Goal: Task Accomplishment & Management: Manage account settings

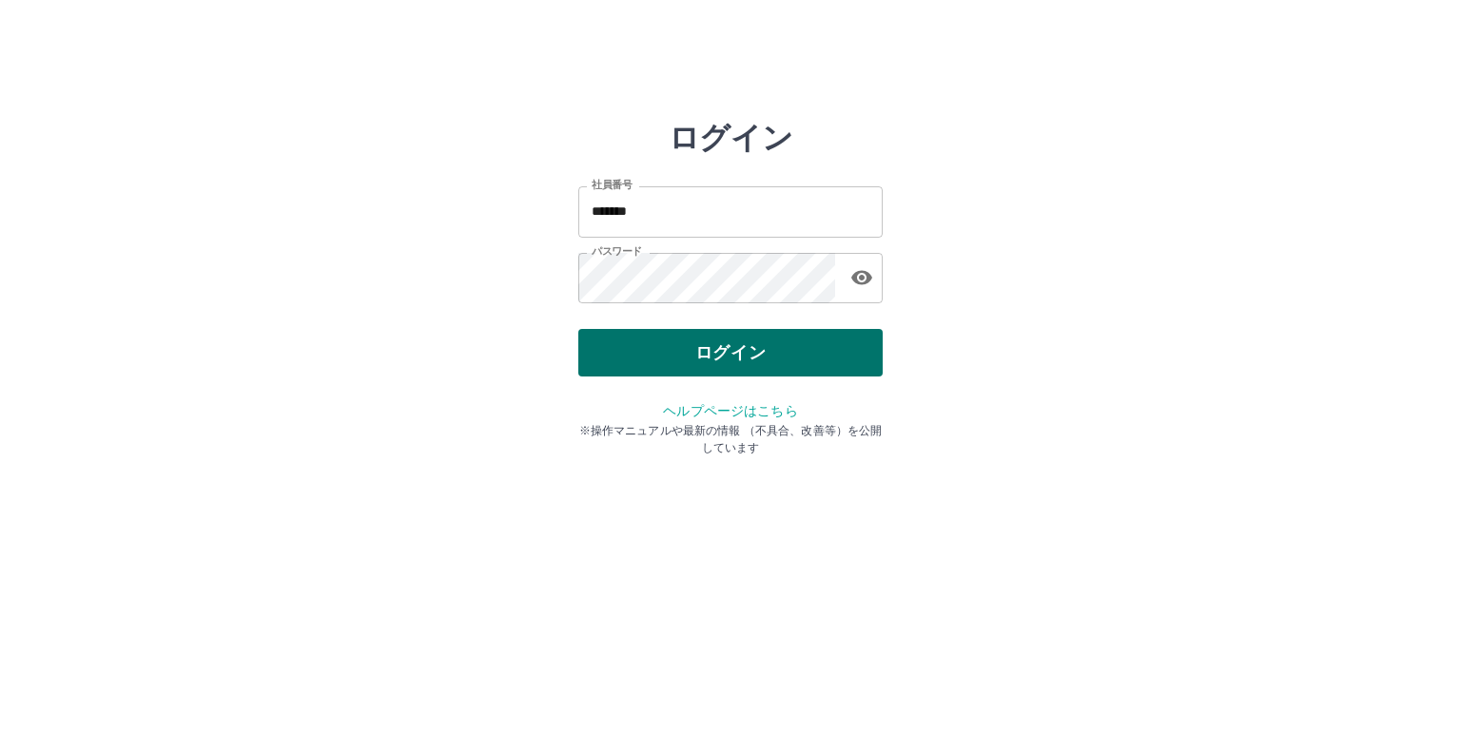
click at [746, 345] on button "ログイン" at bounding box center [730, 353] width 304 height 48
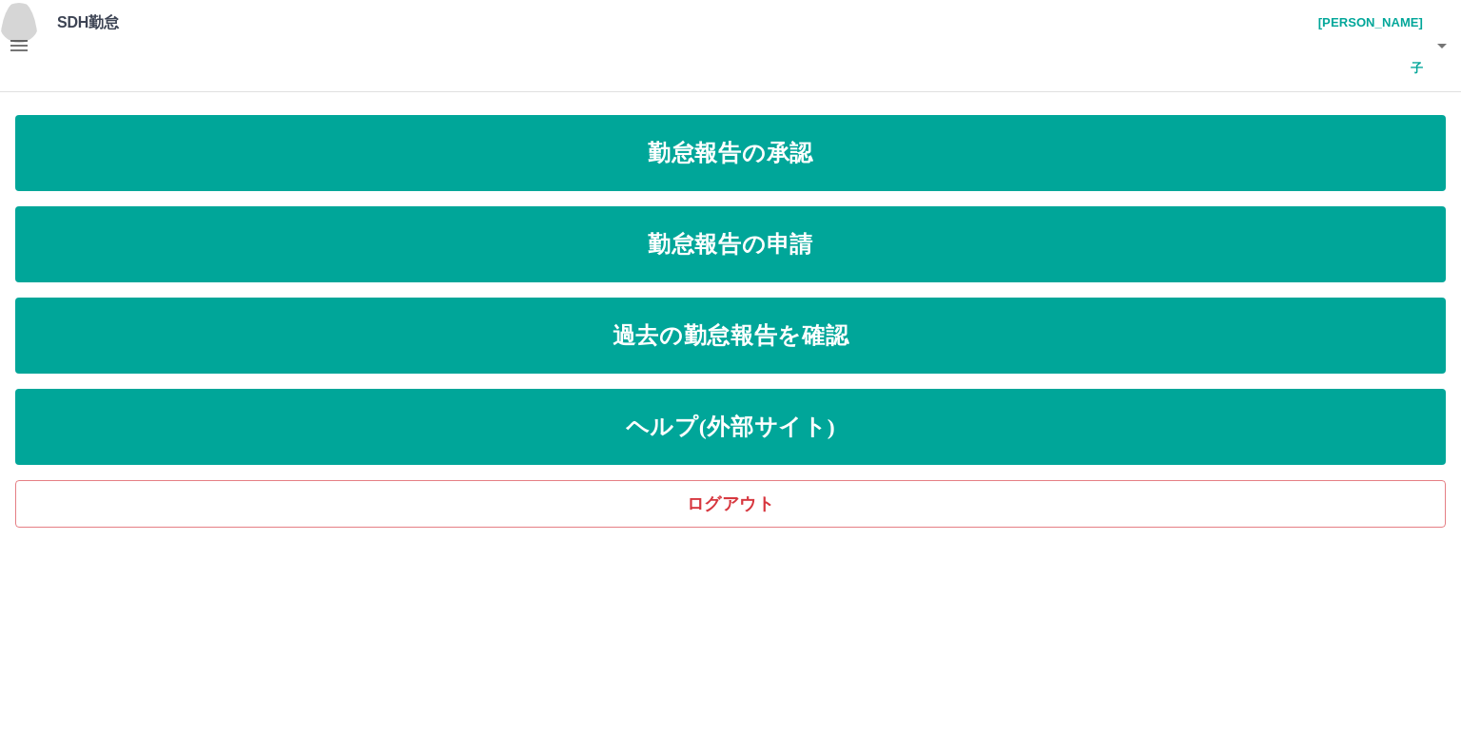
click at [23, 34] on icon "button" at bounding box center [19, 45] width 23 height 23
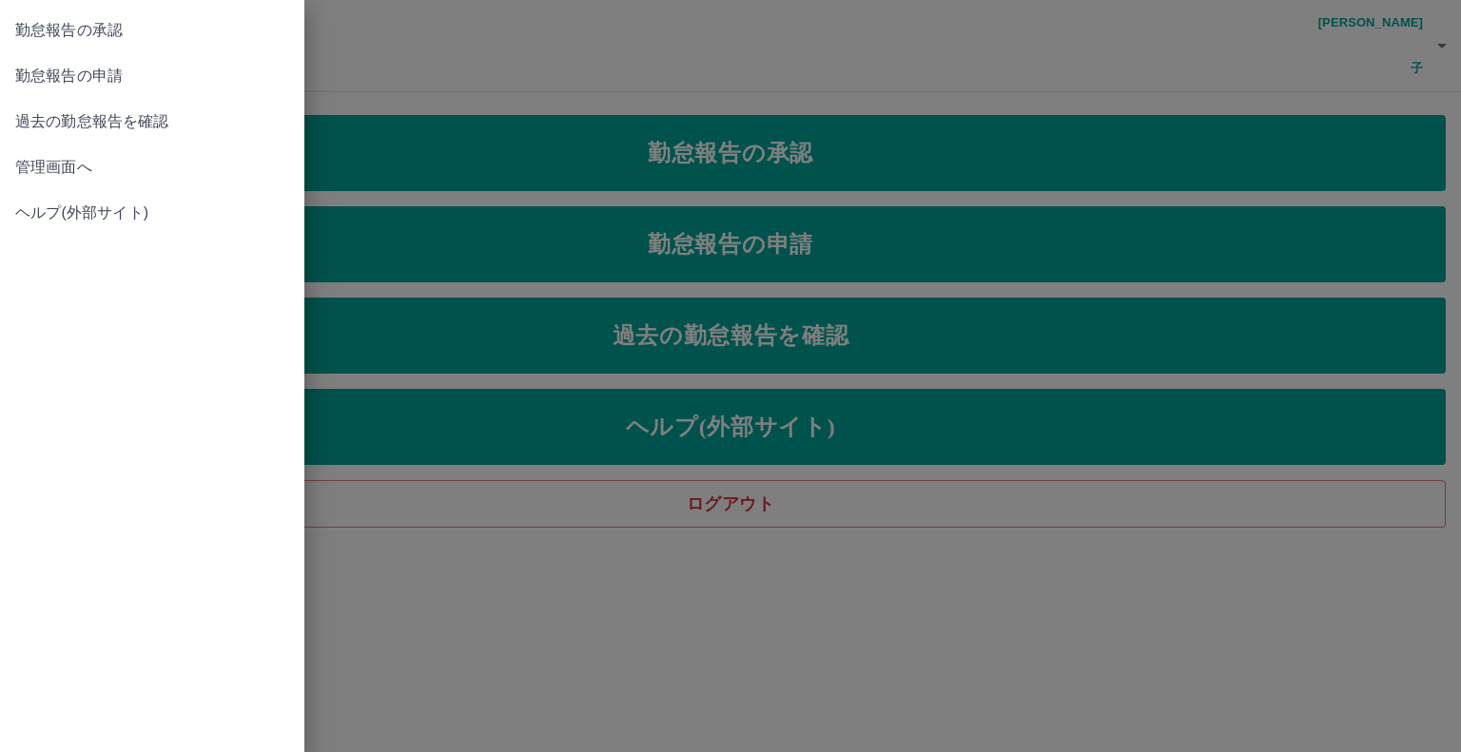
click at [63, 166] on span "管理画面へ" at bounding box center [152, 167] width 274 height 23
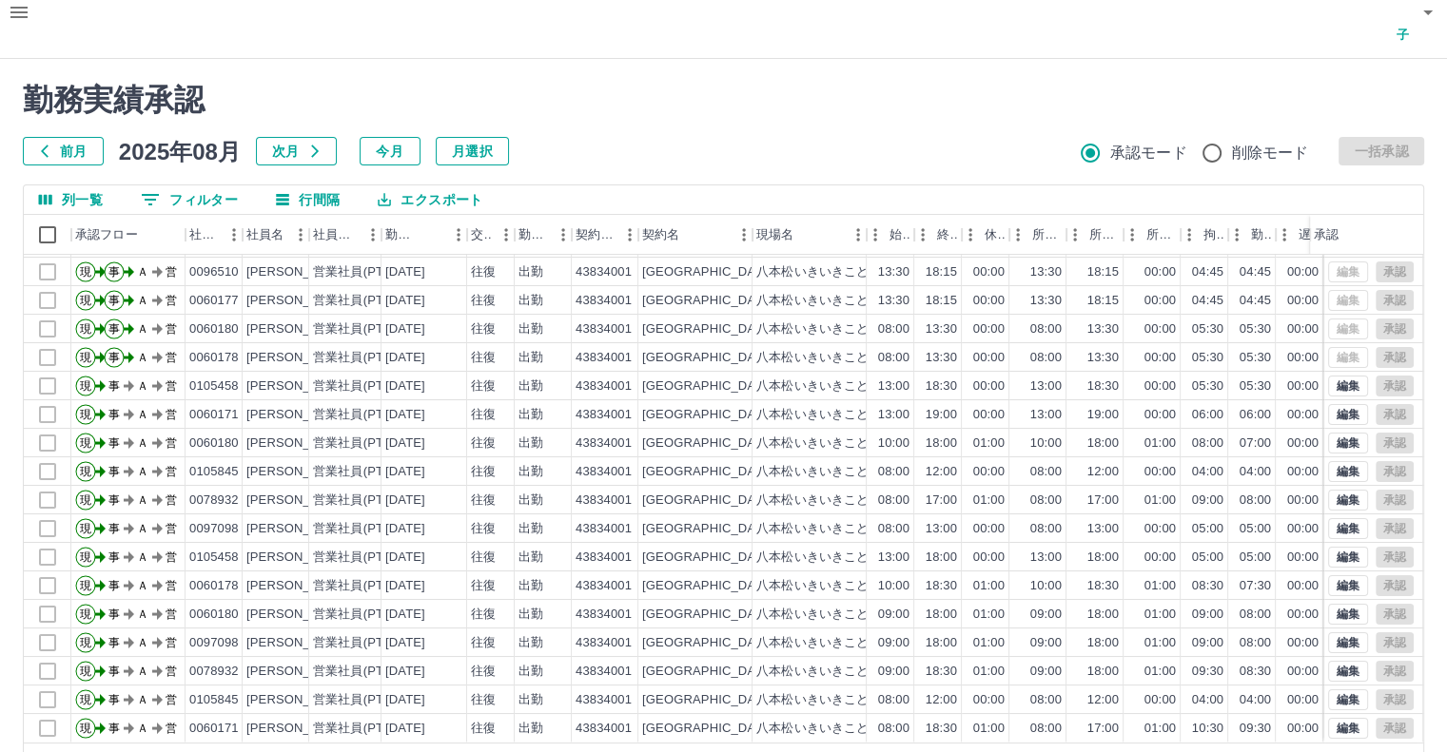
scroll to position [51, 0]
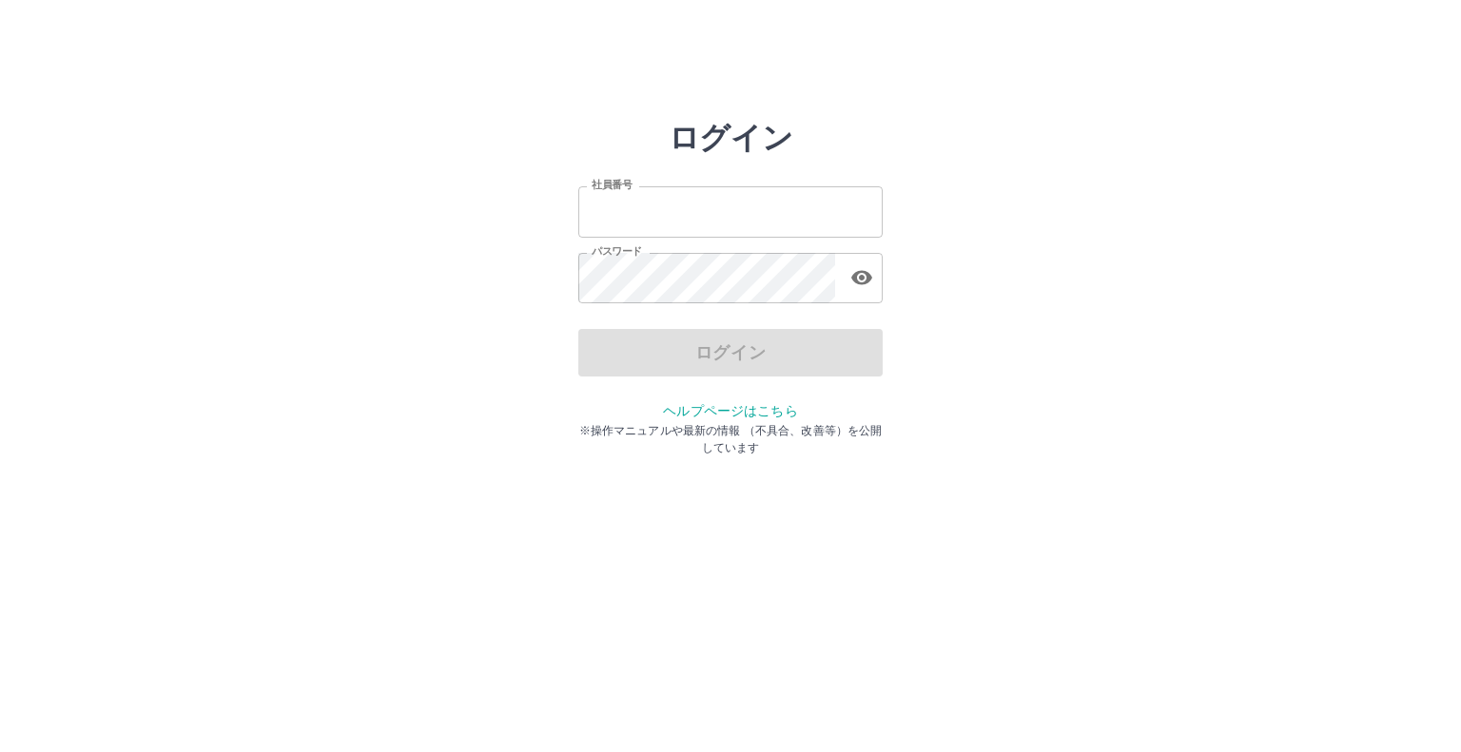
type input "*******"
click at [735, 359] on div "ログイン" at bounding box center [730, 353] width 304 height 48
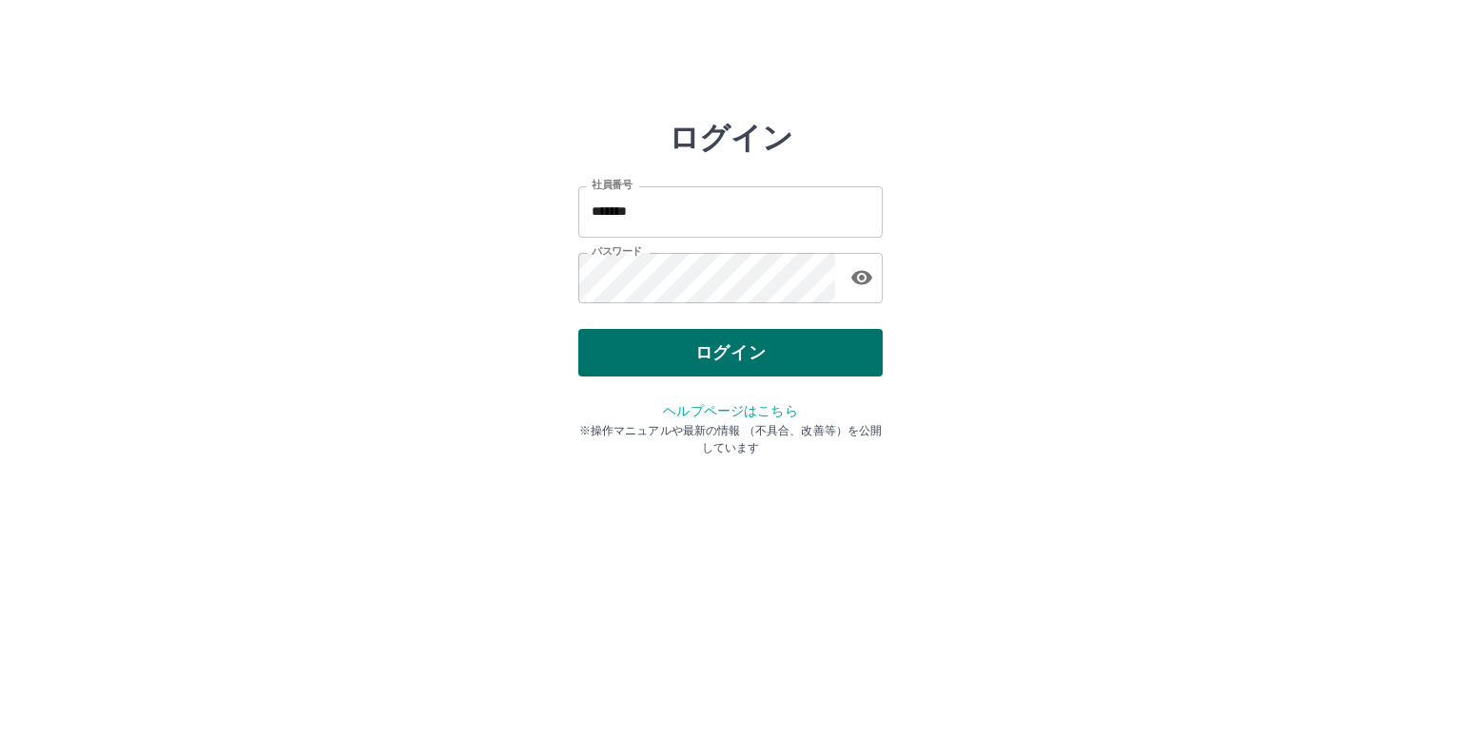
click at [711, 351] on button "ログイン" at bounding box center [730, 353] width 304 height 48
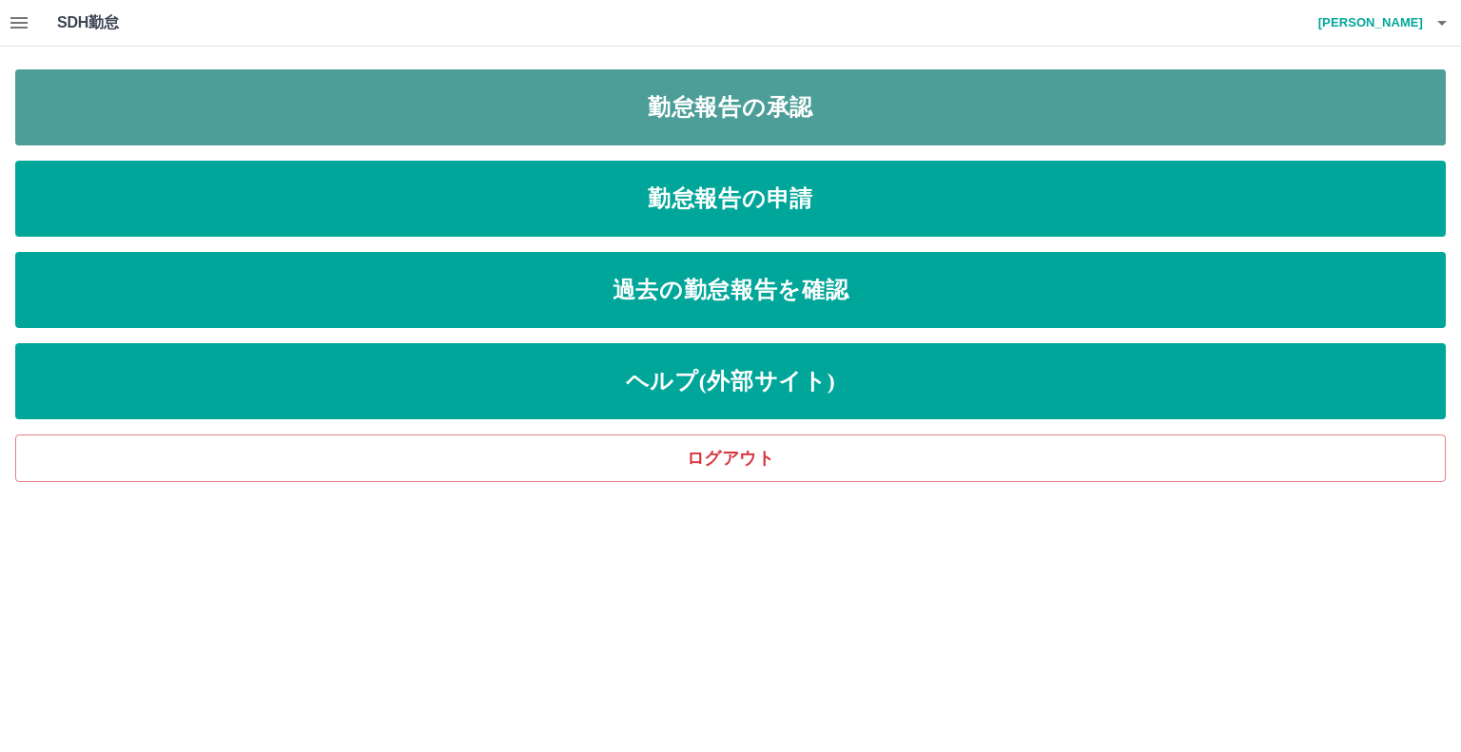
click at [458, 99] on link "勤怠報告の承認" at bounding box center [730, 107] width 1430 height 76
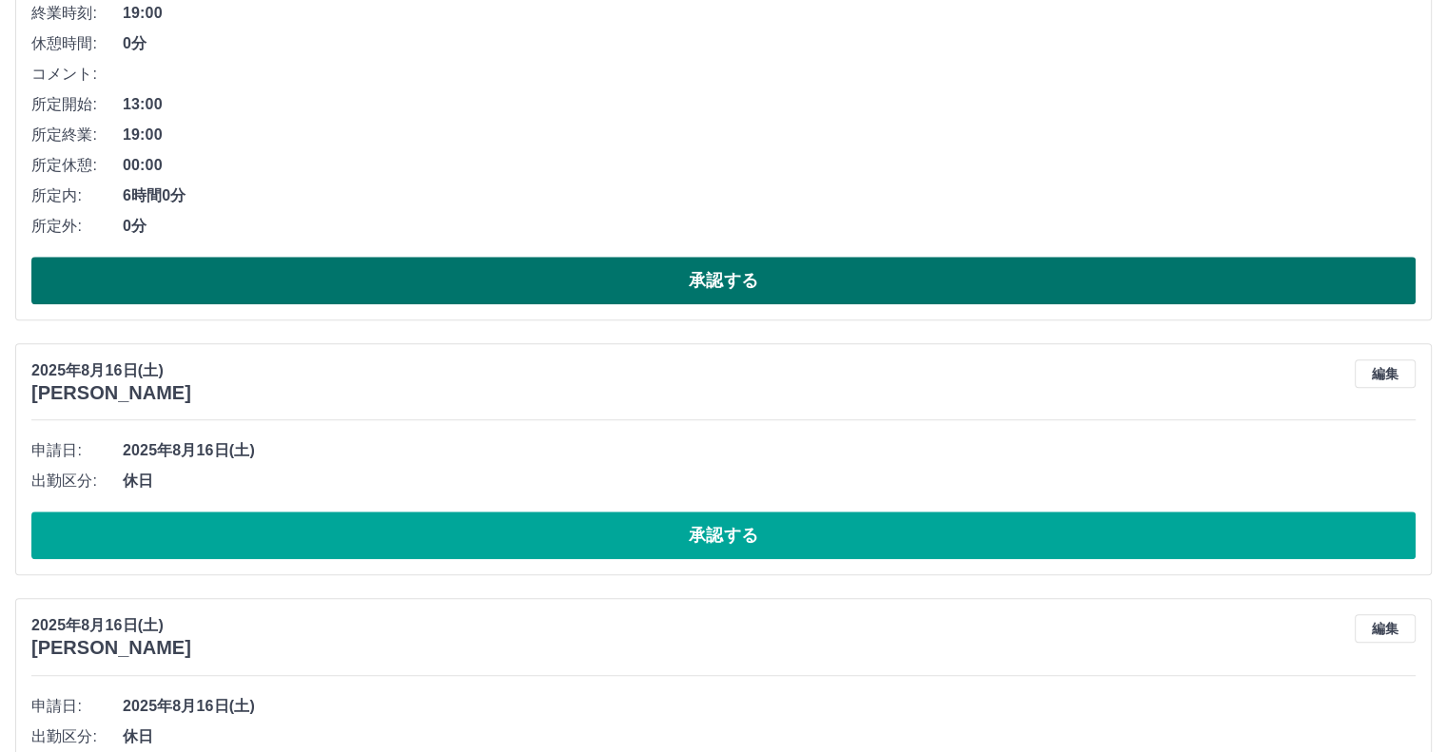
scroll to position [1617, 0]
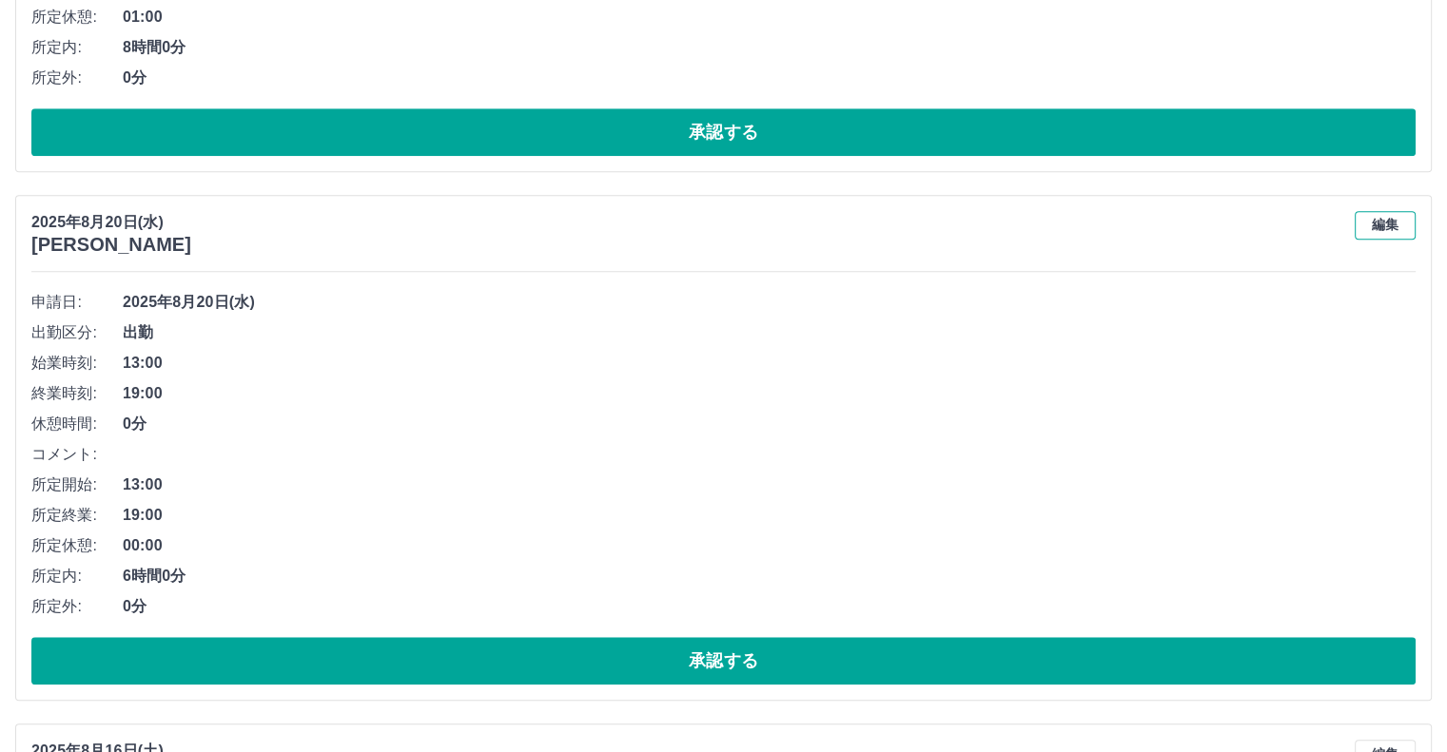
click at [1385, 214] on button "編集" at bounding box center [1384, 225] width 61 height 29
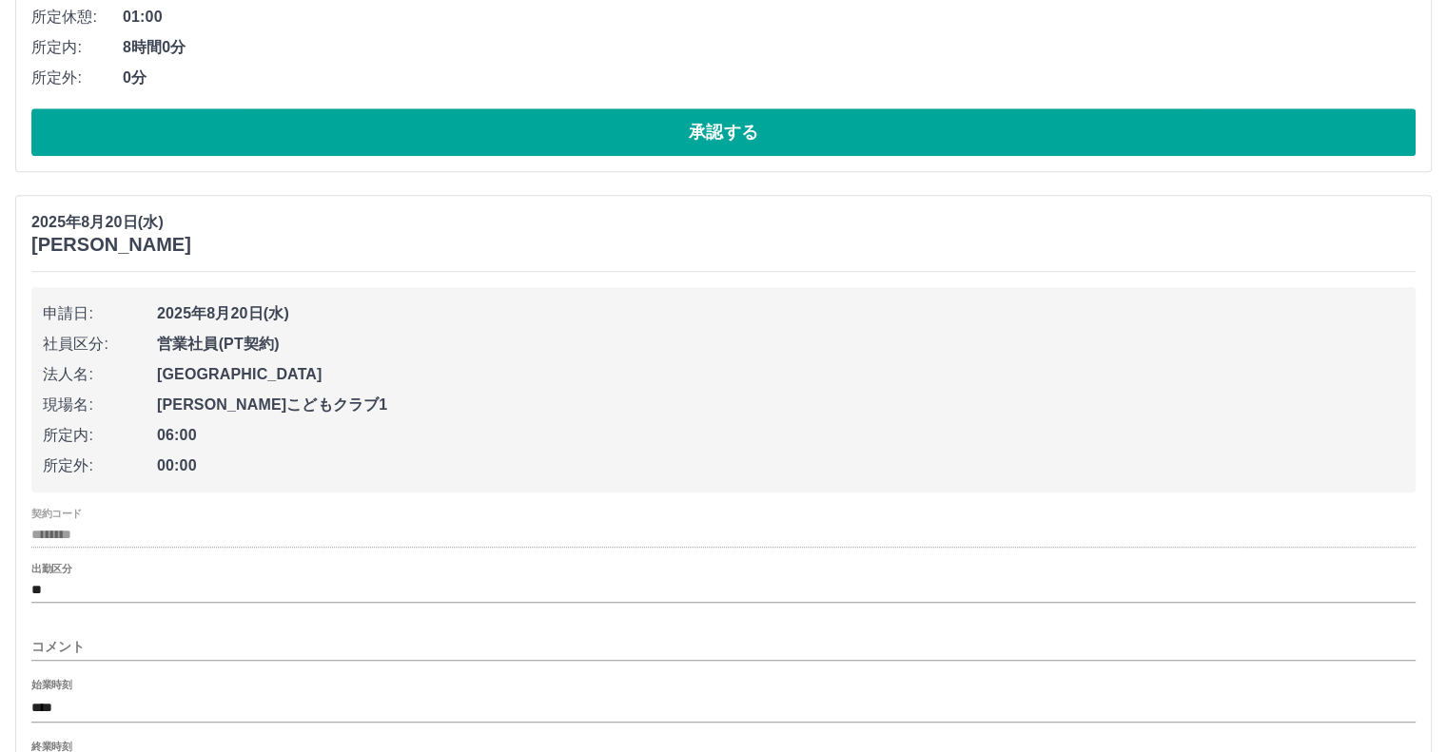
scroll to position [1902, 0]
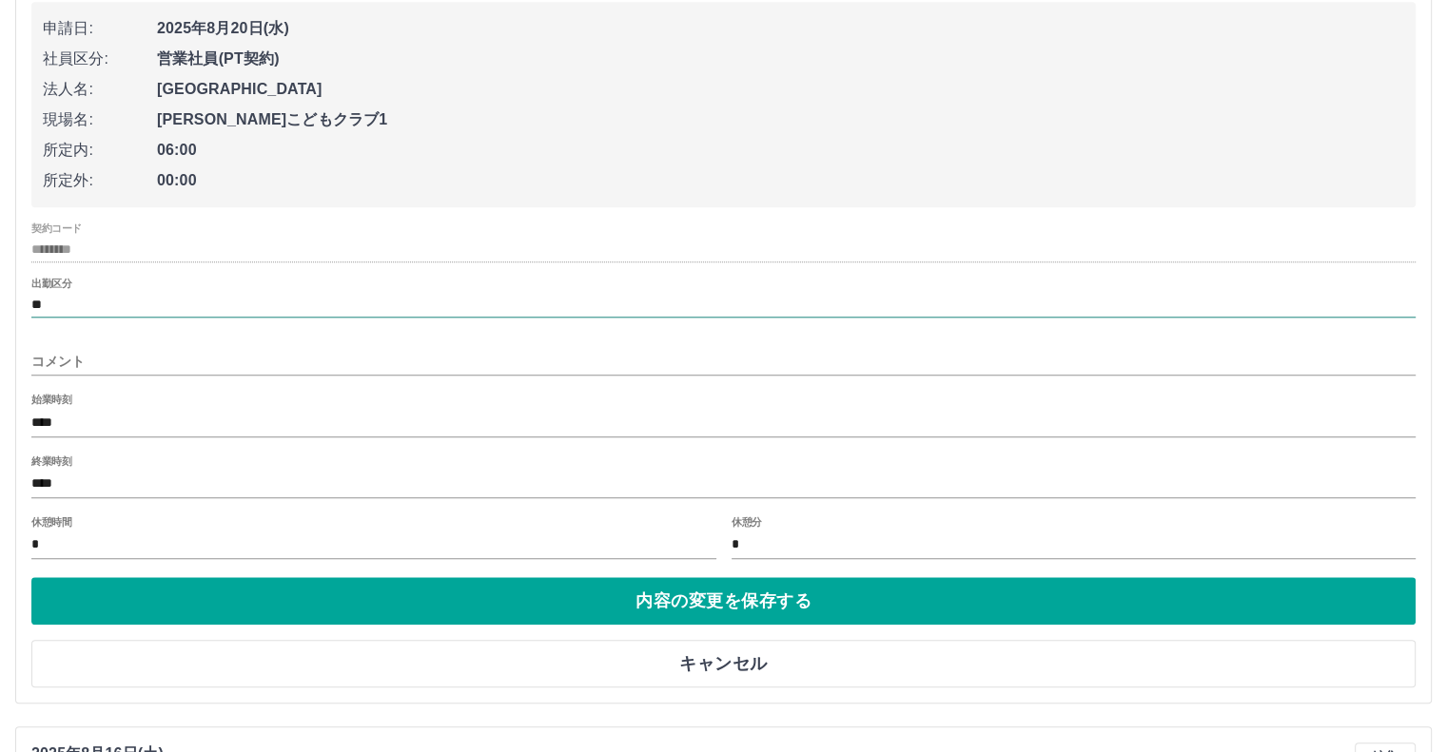
click at [95, 300] on input "**" at bounding box center [723, 305] width 1384 height 24
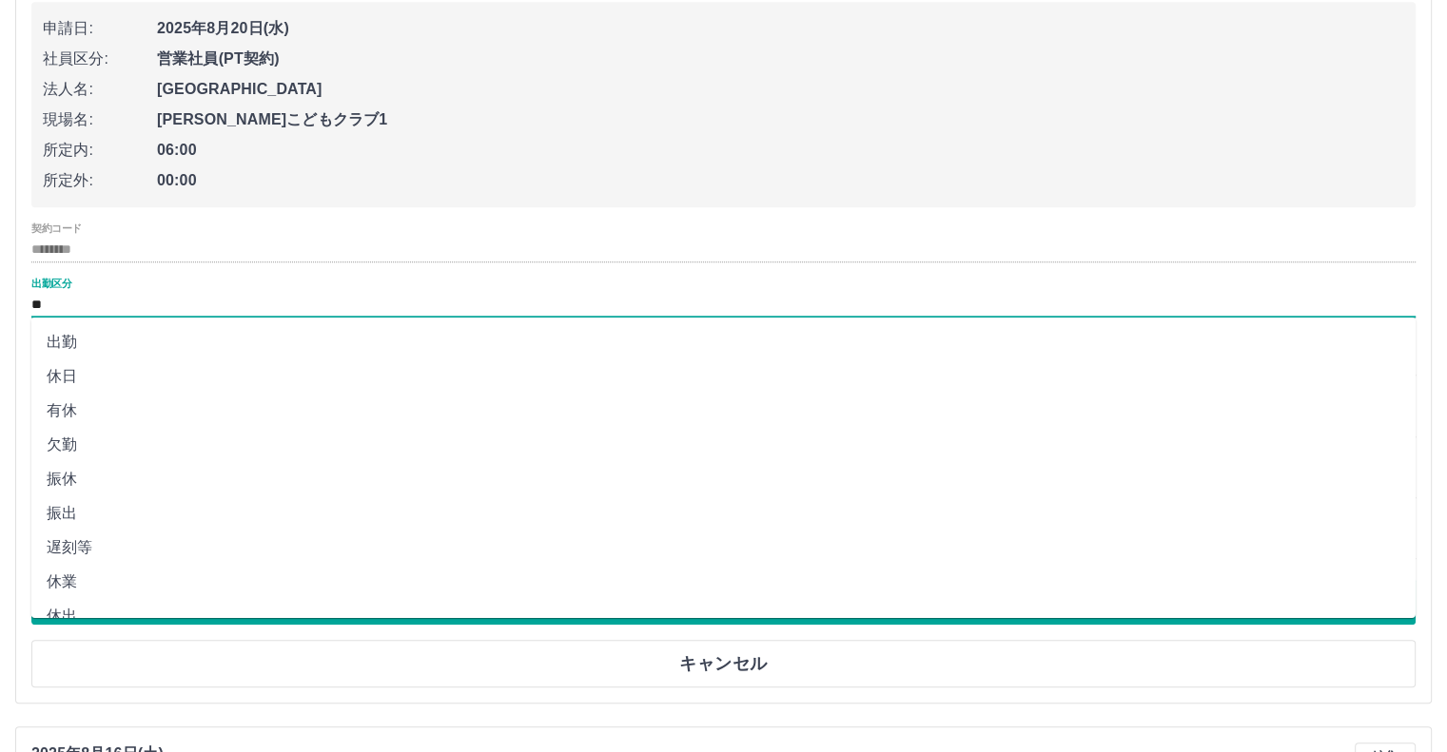
click at [219, 382] on li "休日" at bounding box center [723, 377] width 1384 height 34
type input "**"
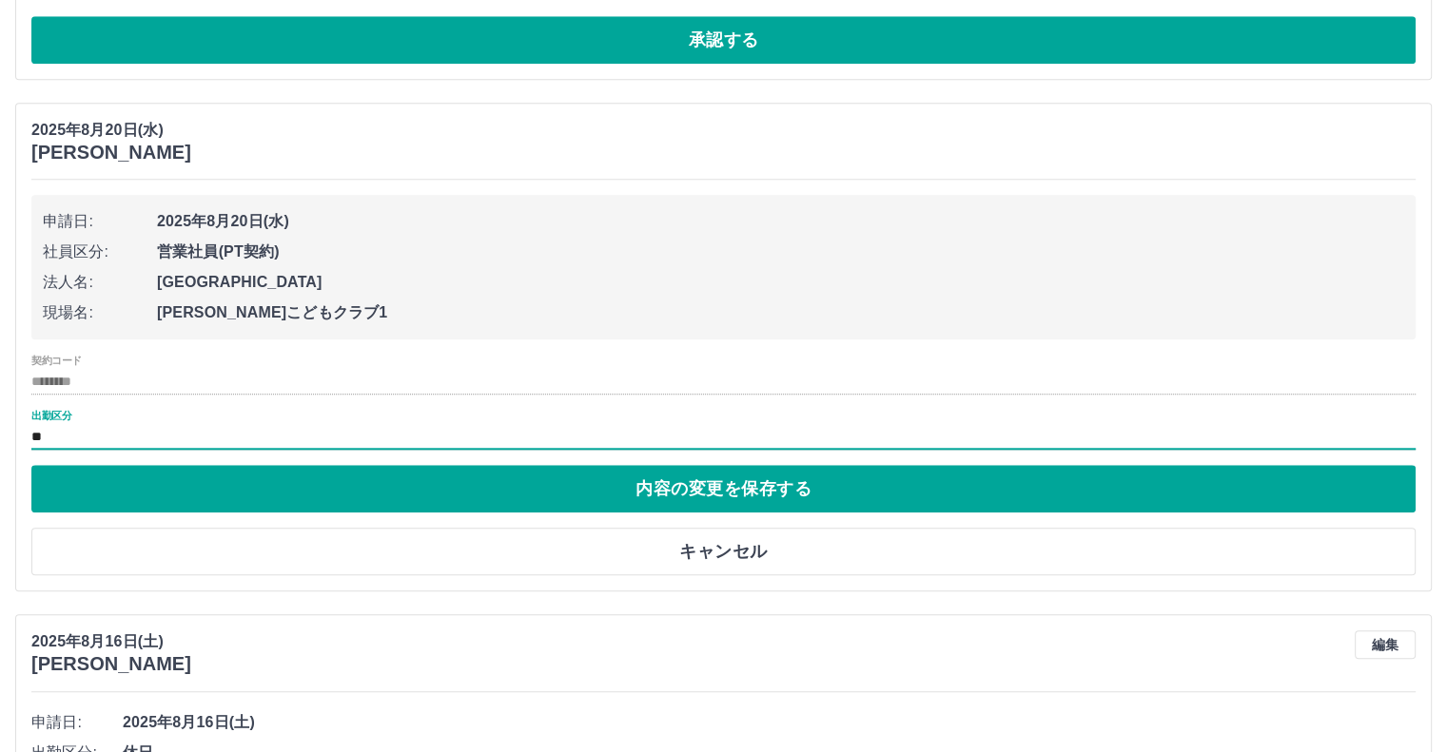
scroll to position [1712, 0]
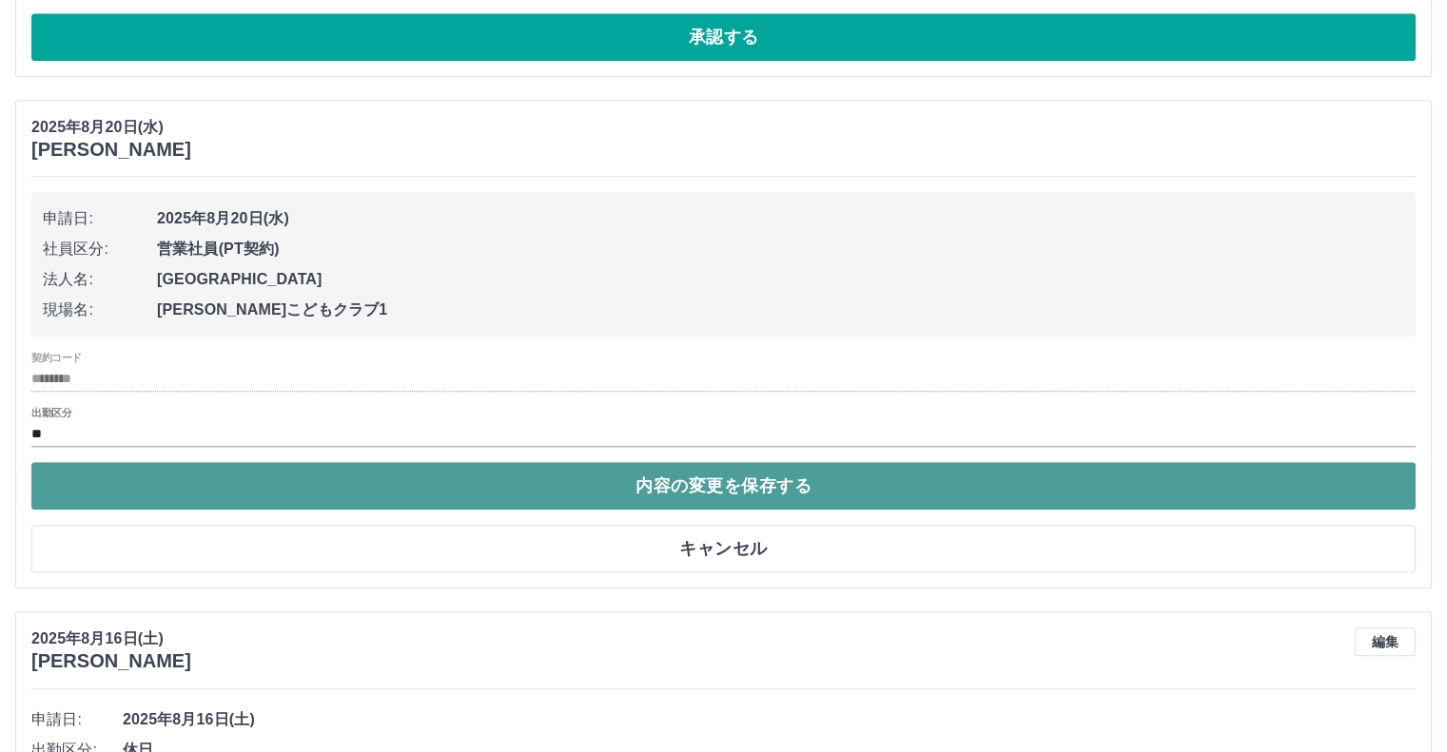
click at [695, 495] on button "内容の変更を保存する" at bounding box center [723, 486] width 1384 height 48
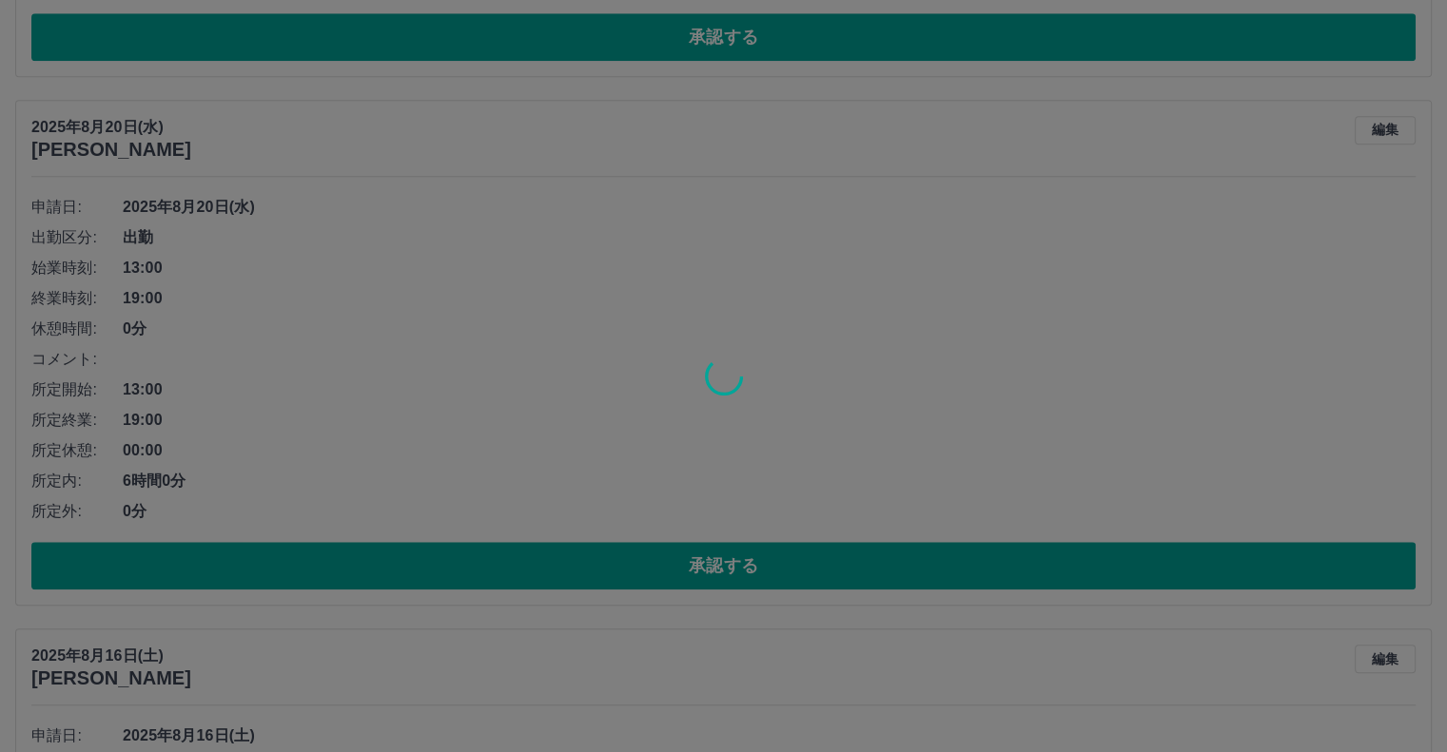
click at [1381, 128] on div at bounding box center [723, 376] width 1447 height 752
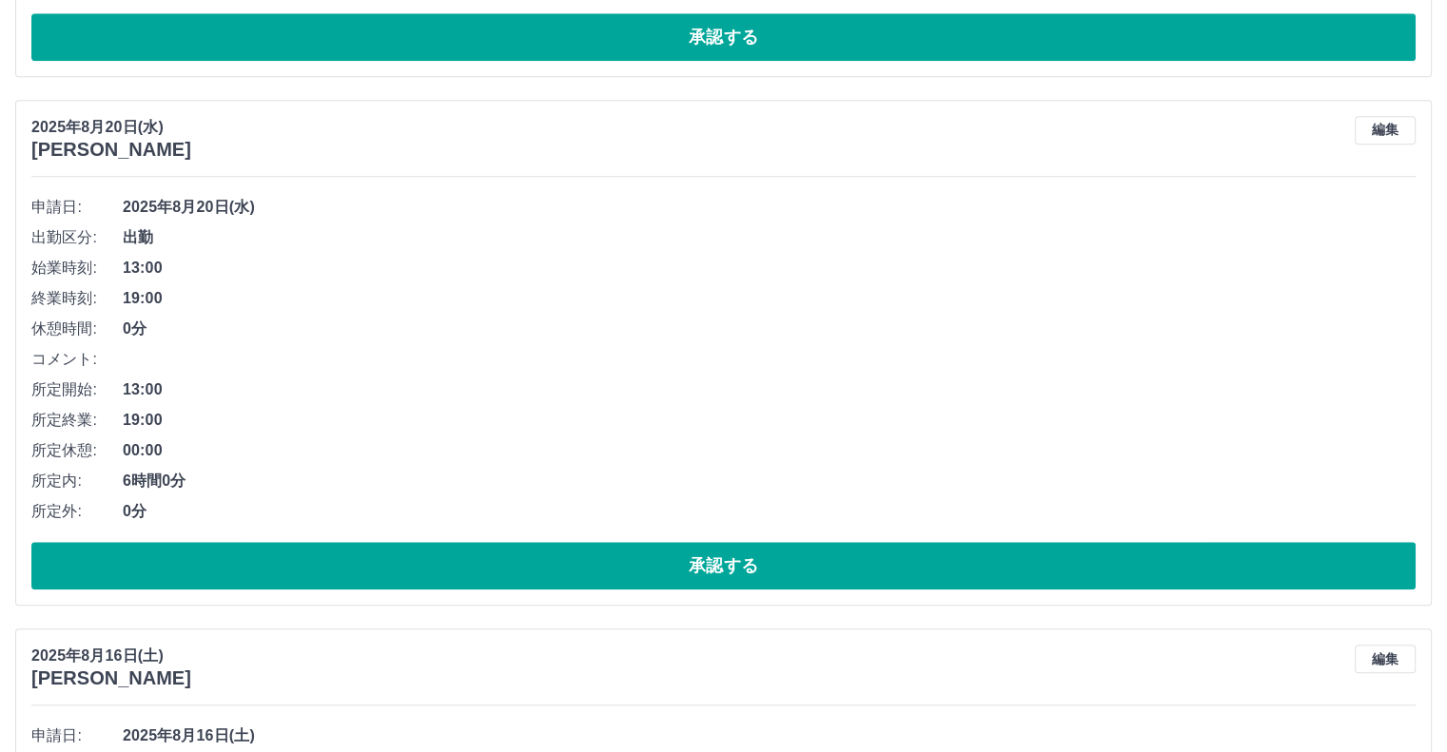
click at [1381, 128] on button "編集" at bounding box center [1384, 130] width 61 height 29
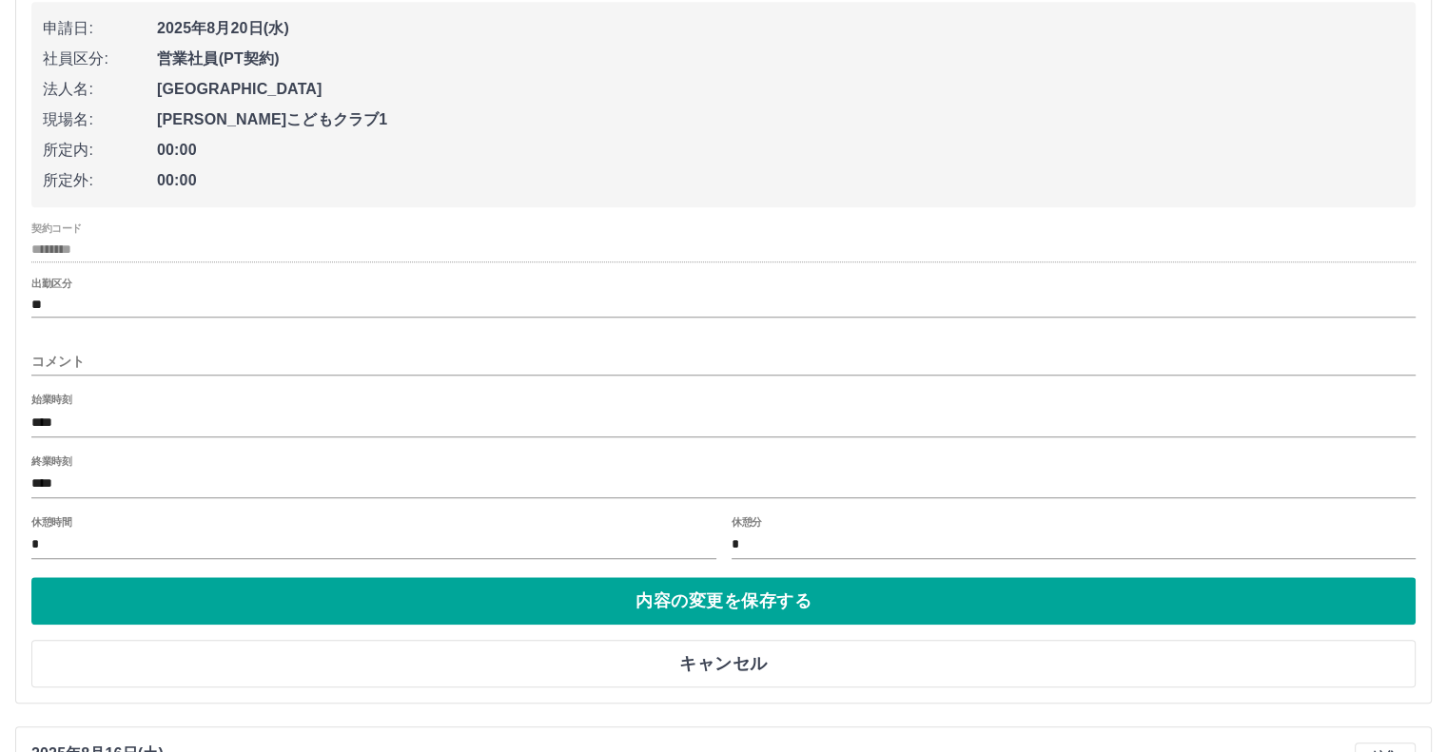
scroll to position [1807, 0]
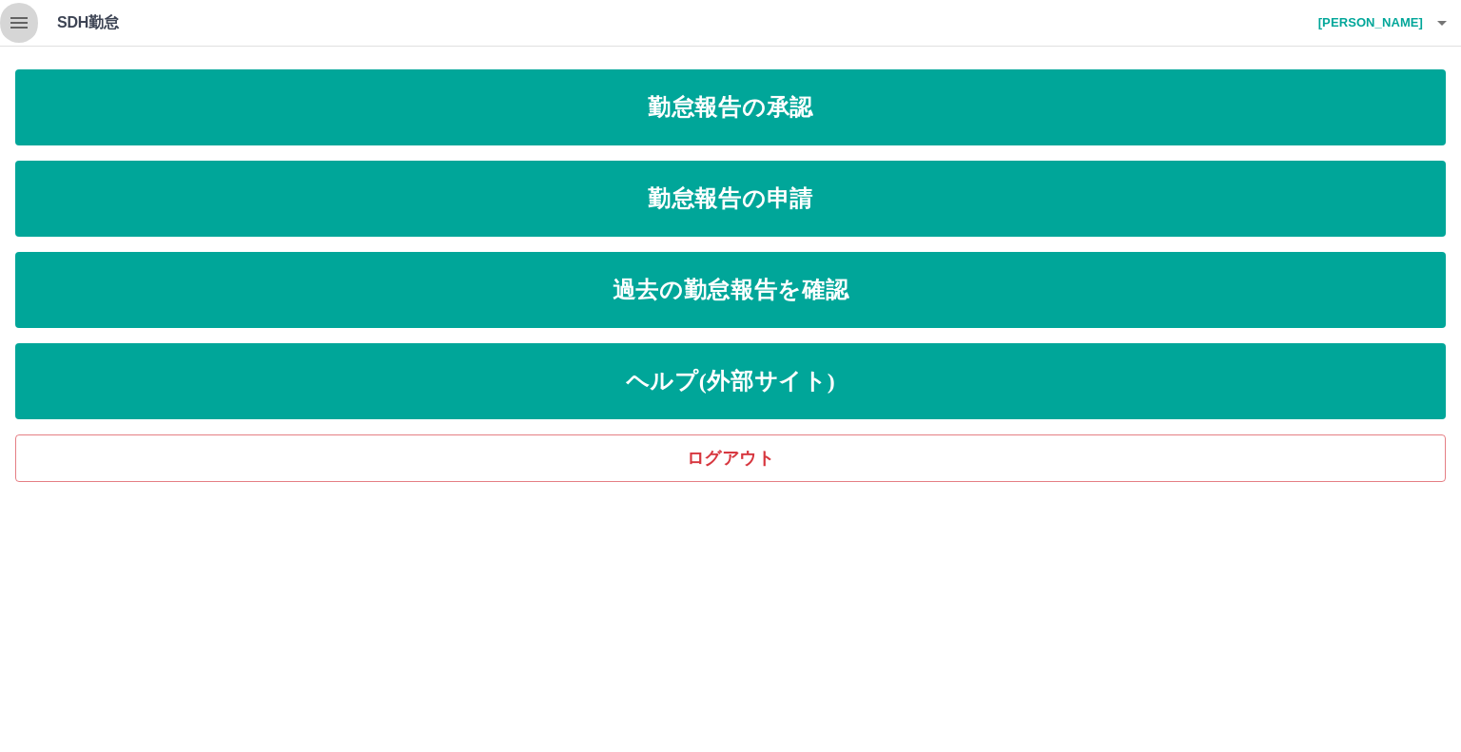
click at [22, 20] on icon "button" at bounding box center [19, 22] width 23 height 23
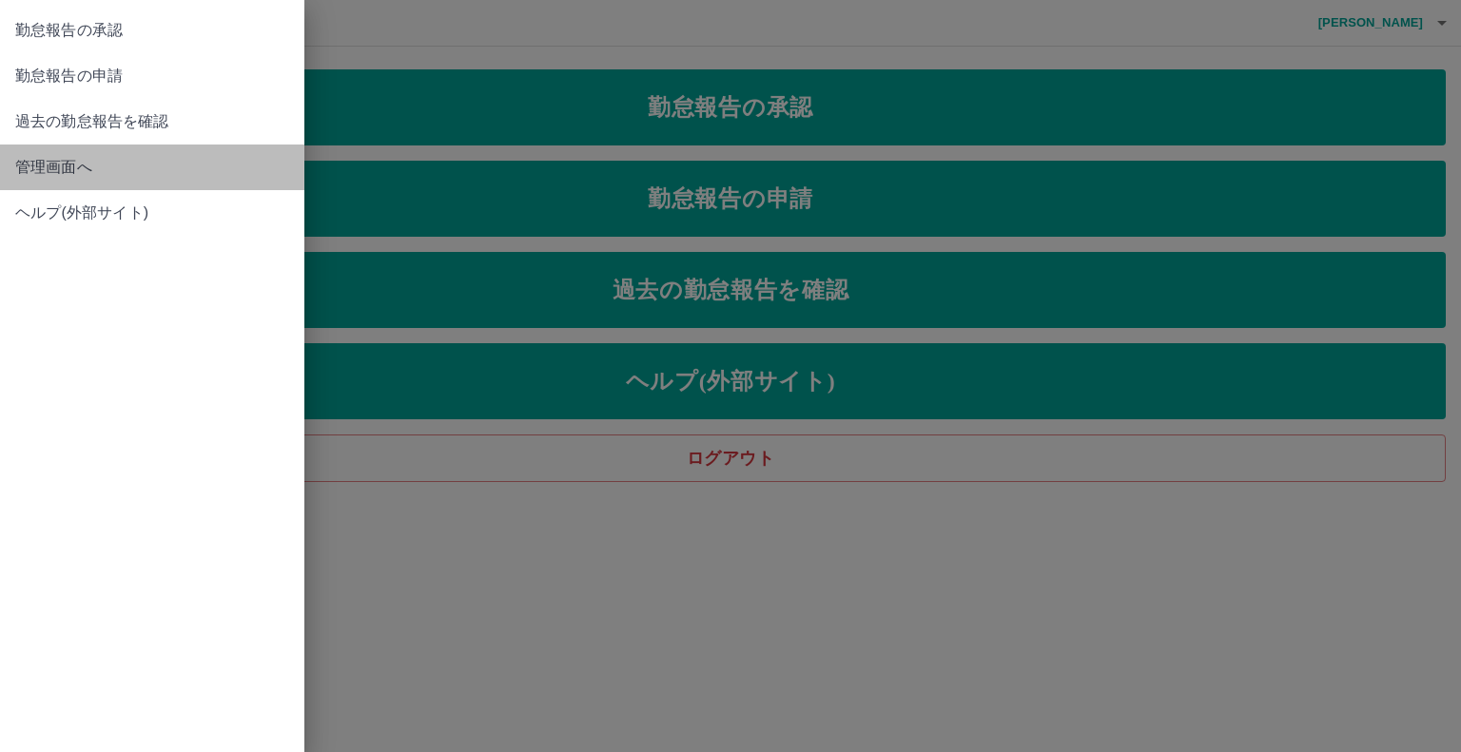
click at [61, 159] on span "管理画面へ" at bounding box center [152, 167] width 274 height 23
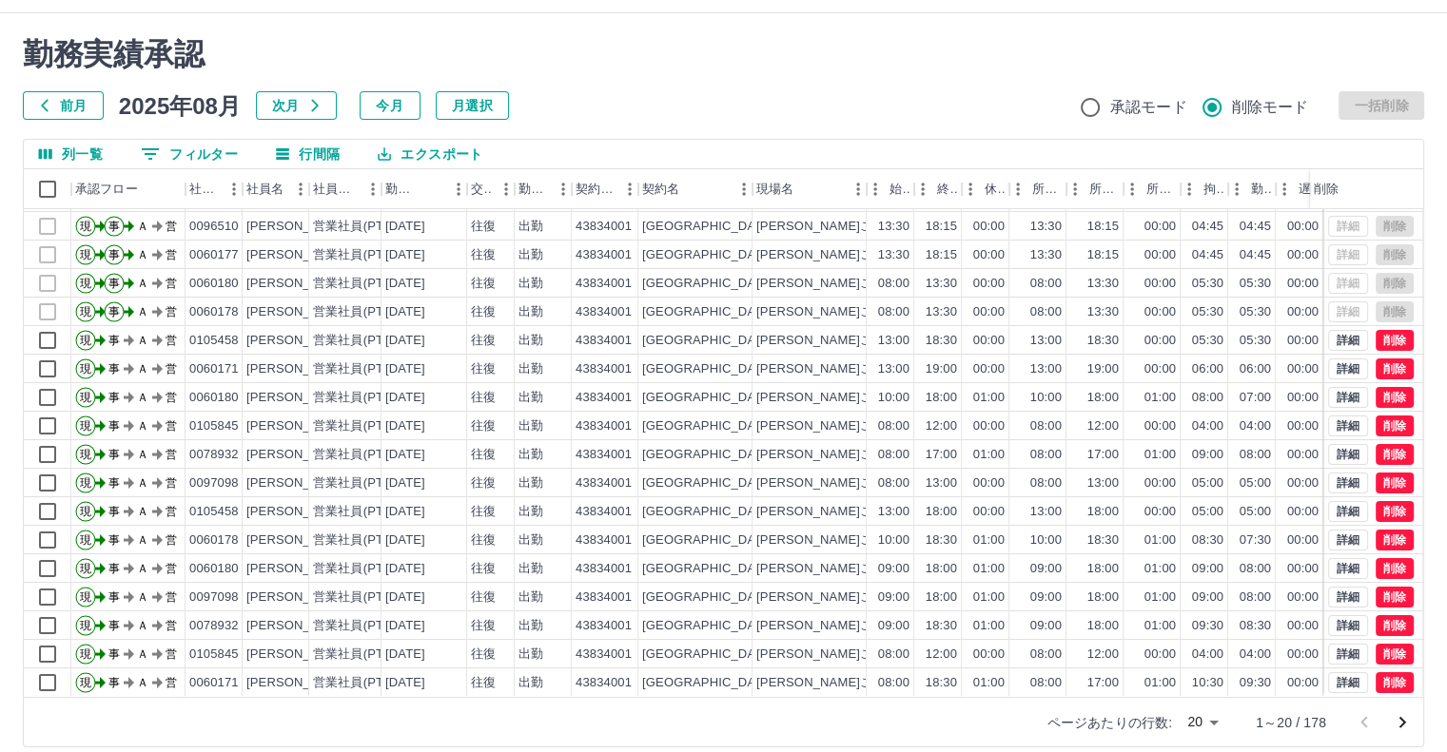
scroll to position [51, 0]
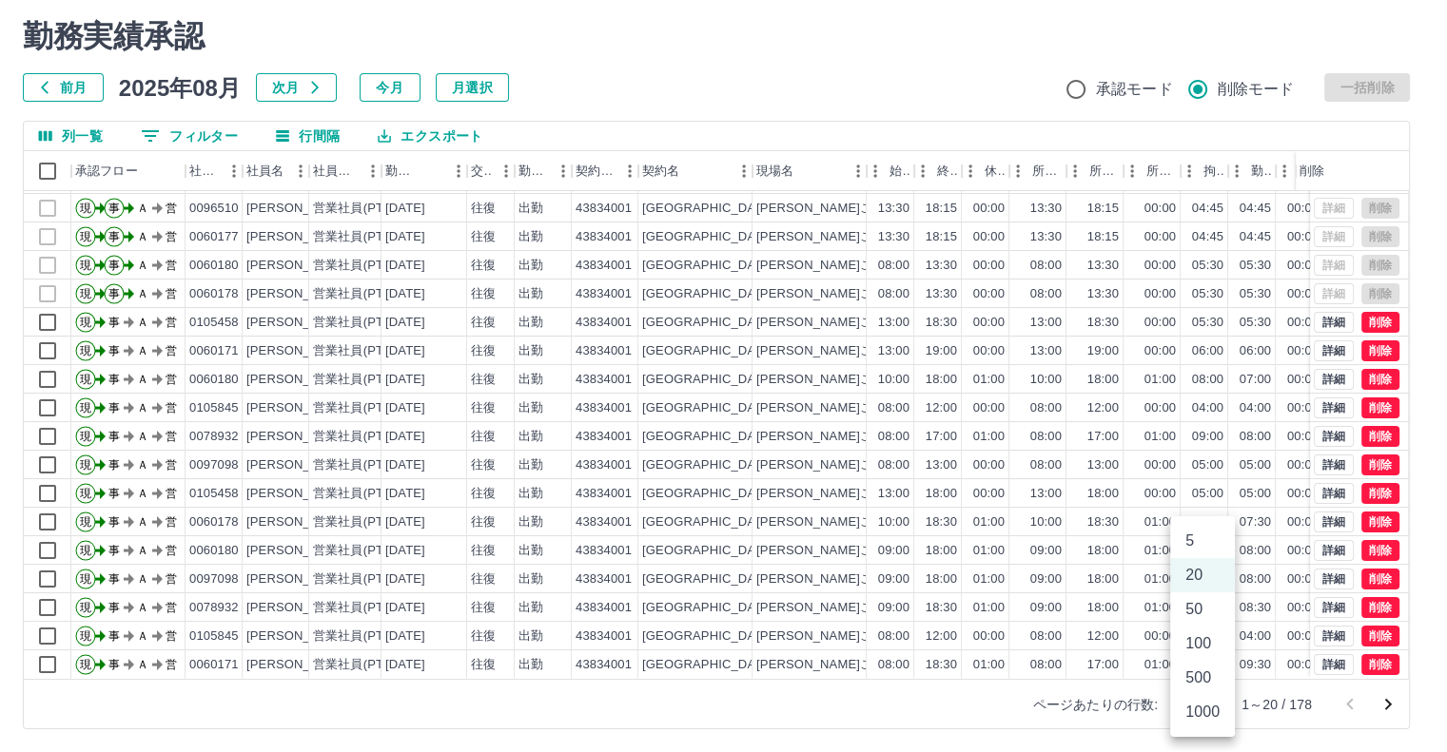
click at [1210, 706] on body "SDH勤怠 [PERSON_NAME]子 勤務実績承認 前月 [DATE] 次月 今月 月選択 承認モード 削除モード 一括削除 列一覧 0 フィルター 行間…" at bounding box center [723, 351] width 1447 height 804
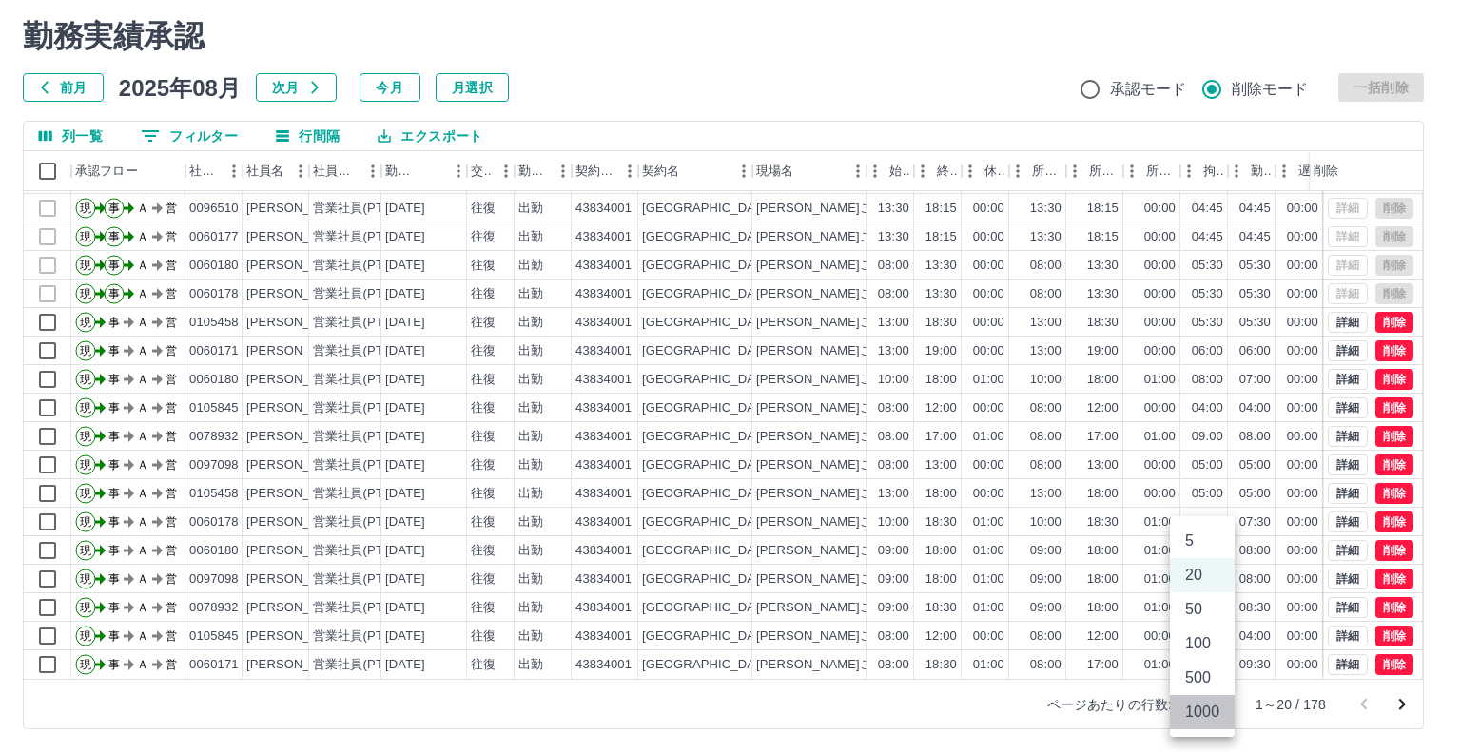
click at [1207, 710] on li "1000" at bounding box center [1202, 712] width 65 height 34
type input "****"
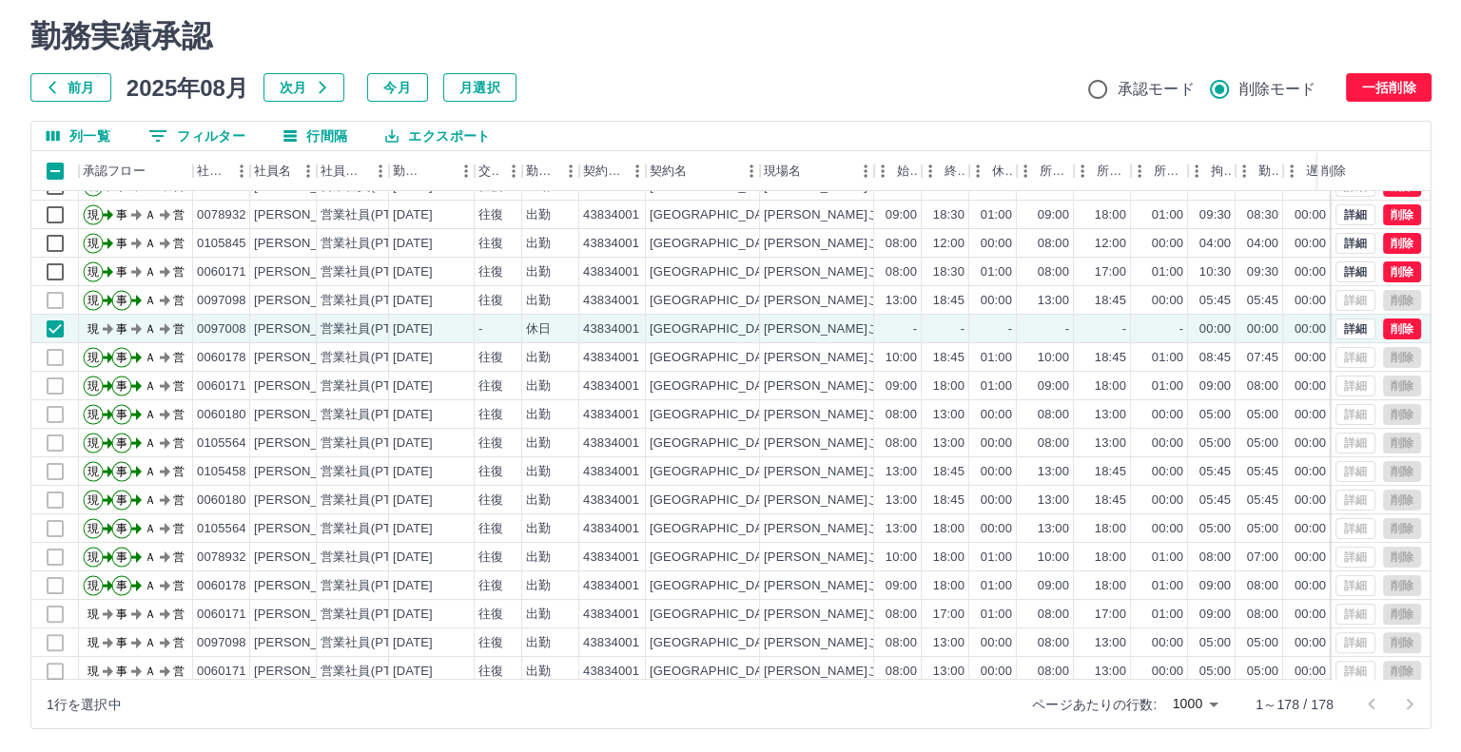
scroll to position [571, 0]
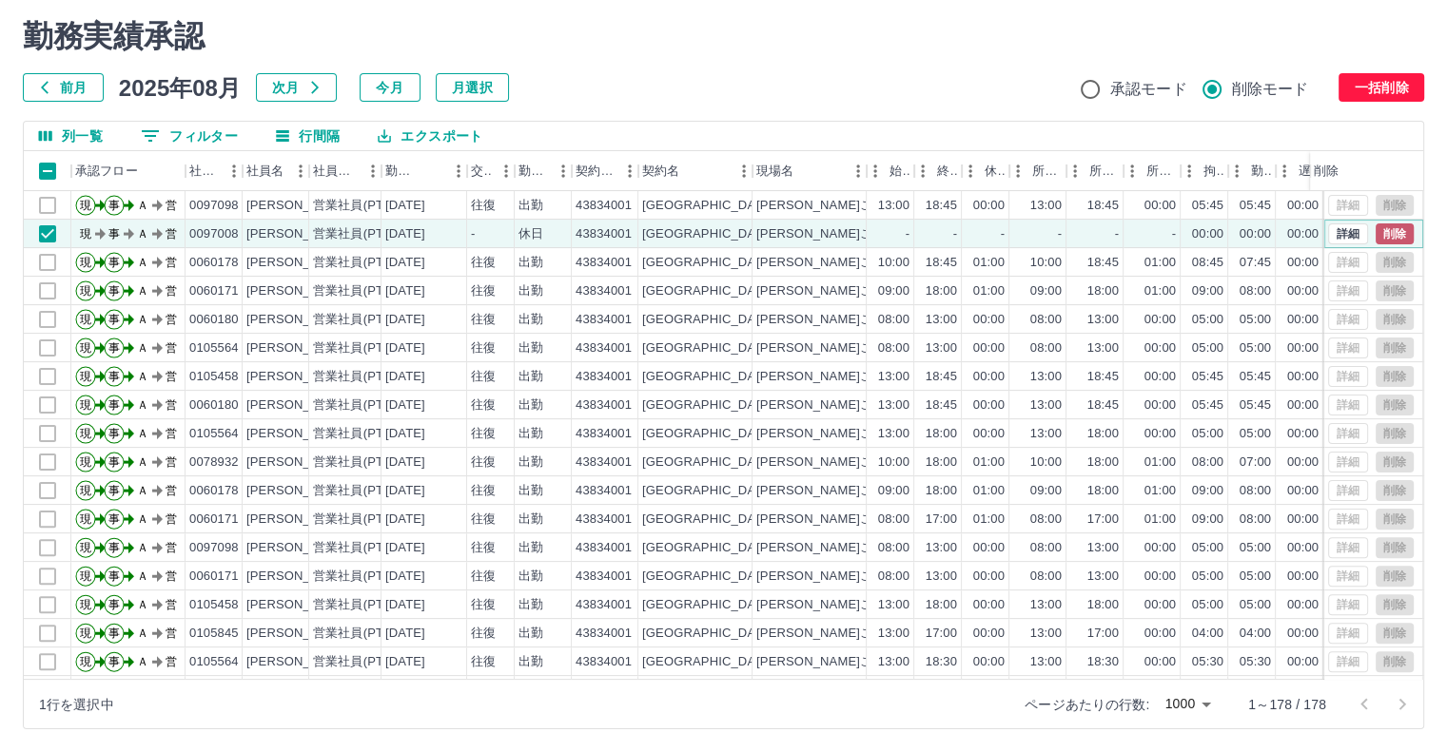
click at [1392, 230] on button "削除" at bounding box center [1394, 234] width 38 height 21
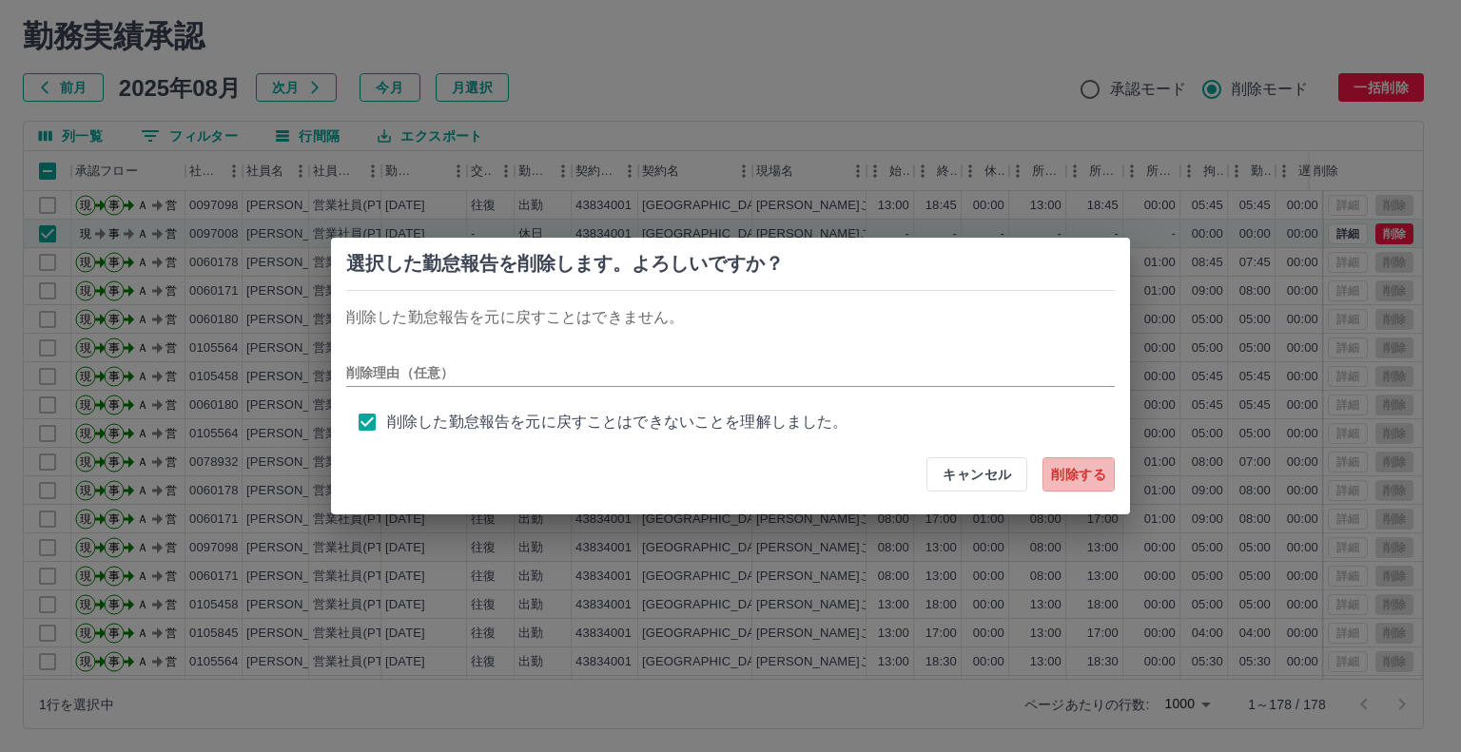
click at [1091, 475] on button "削除する" at bounding box center [1078, 474] width 72 height 34
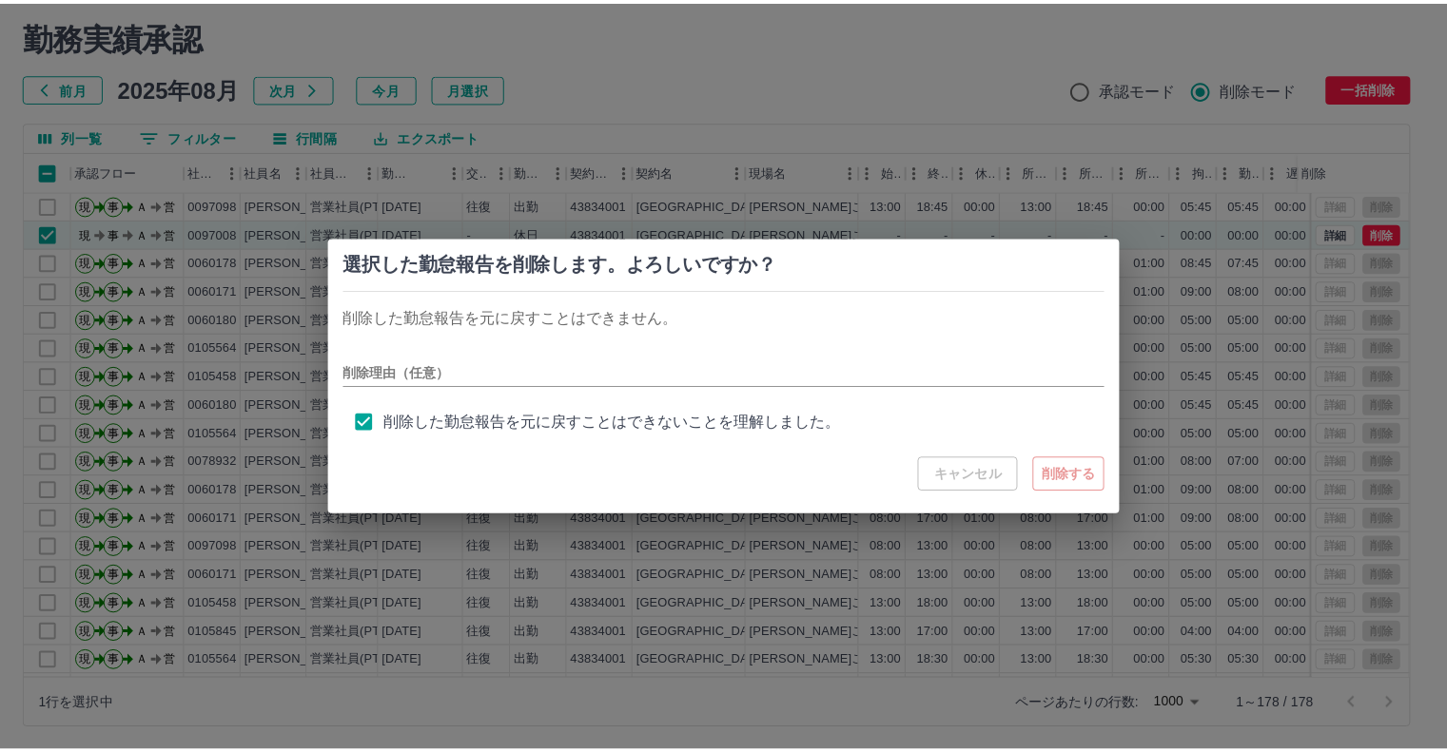
scroll to position [8, 0]
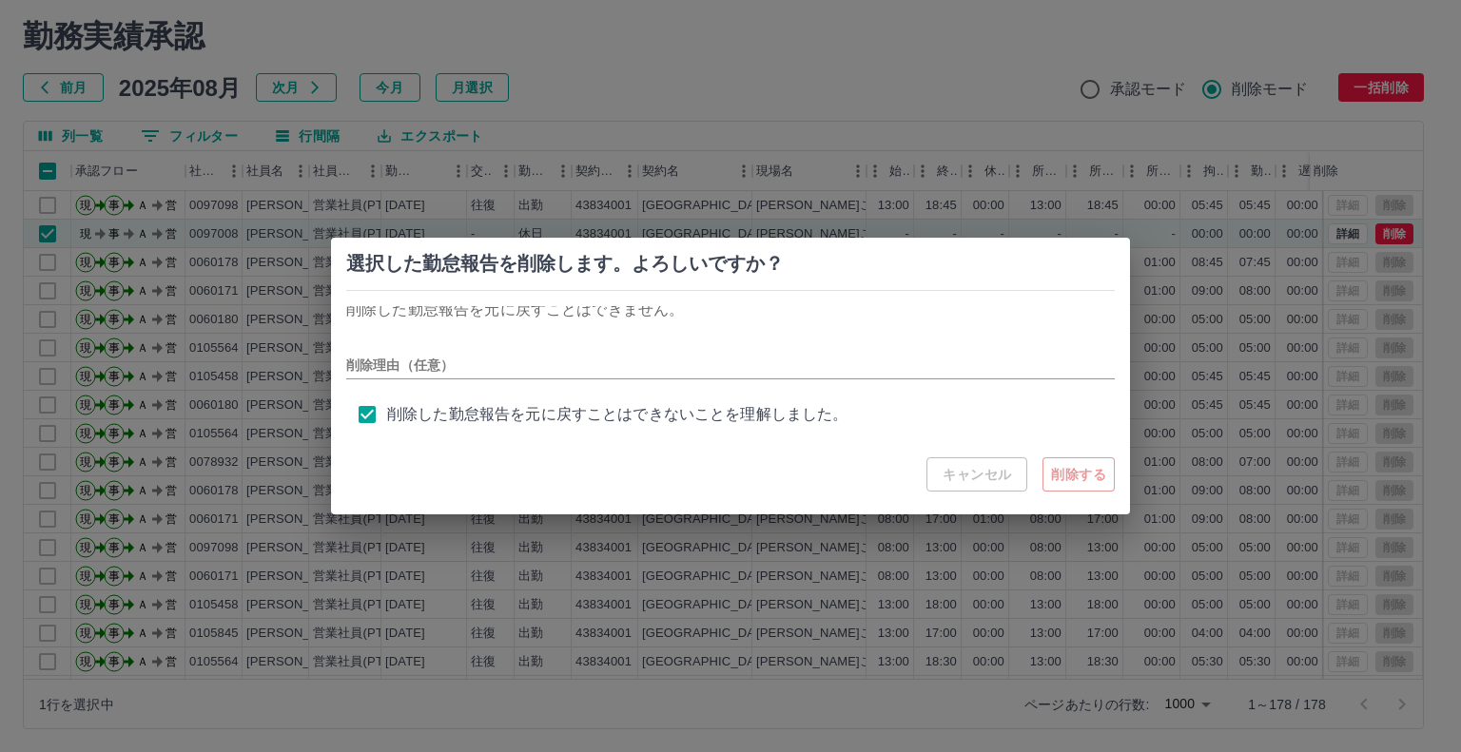
click at [1080, 471] on div "キャンセル 削除する" at bounding box center [1020, 474] width 188 height 34
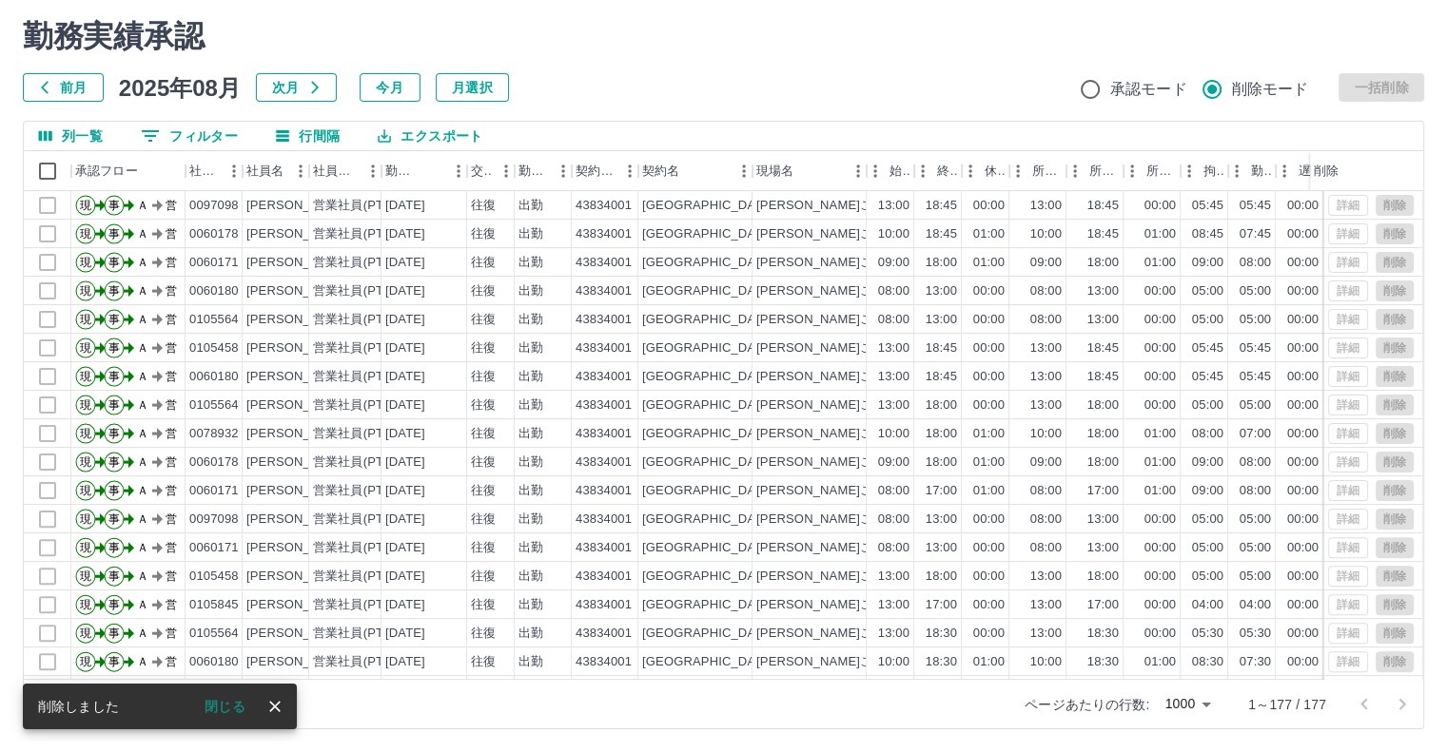
click at [268, 710] on icon "close" at bounding box center [274, 706] width 19 height 19
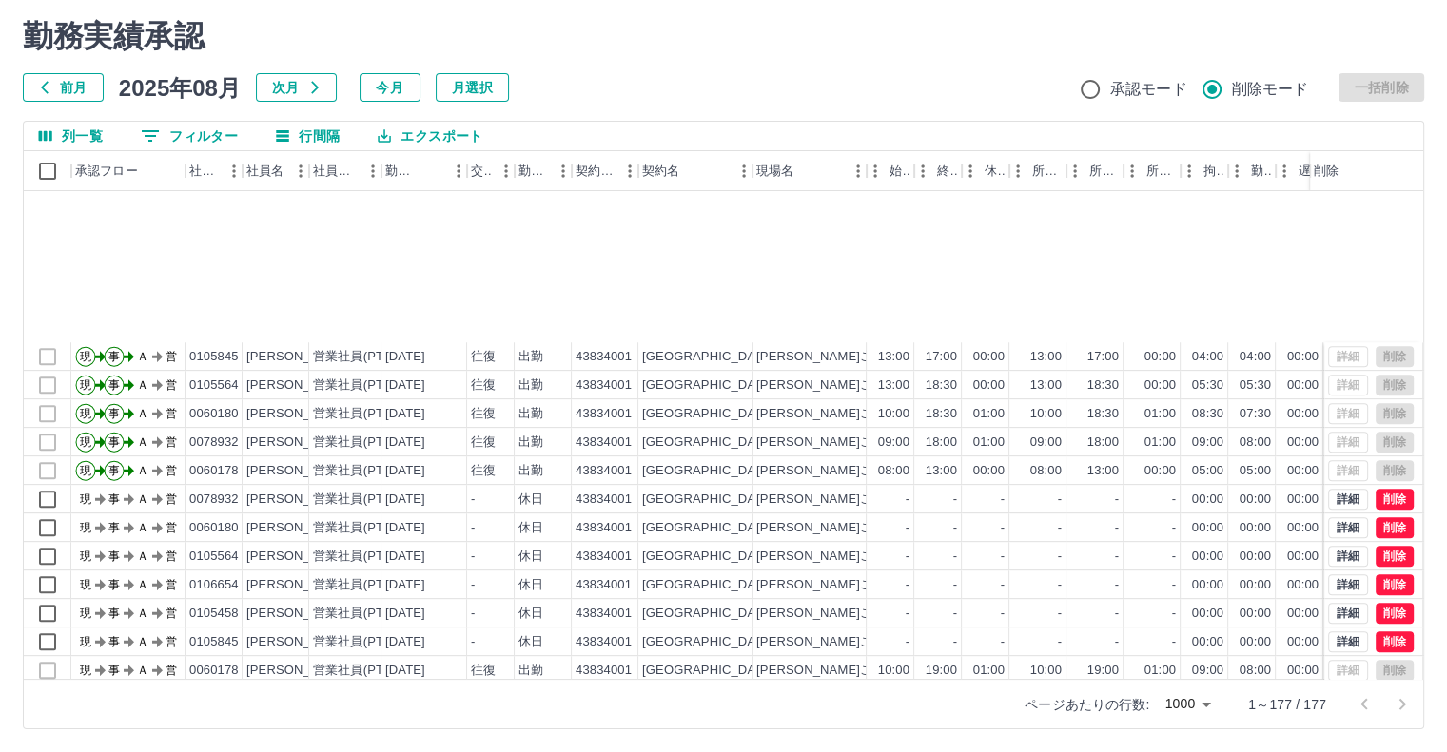
scroll to position [1141, 0]
